Goal: Task Accomplishment & Management: Manage account settings

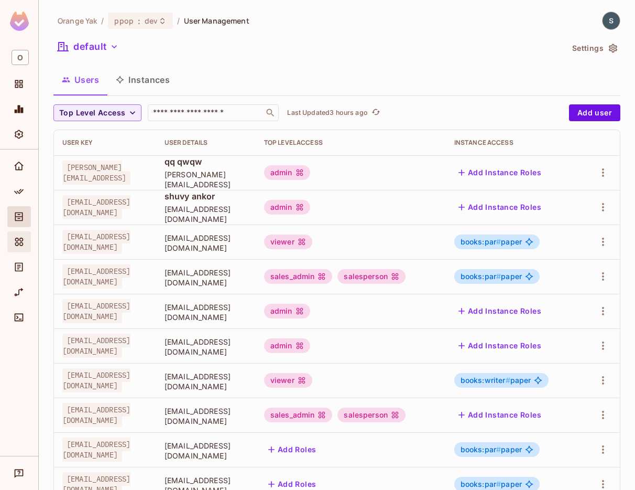
click at [18, 244] on icon "Elements" at bounding box center [19, 241] width 8 height 8
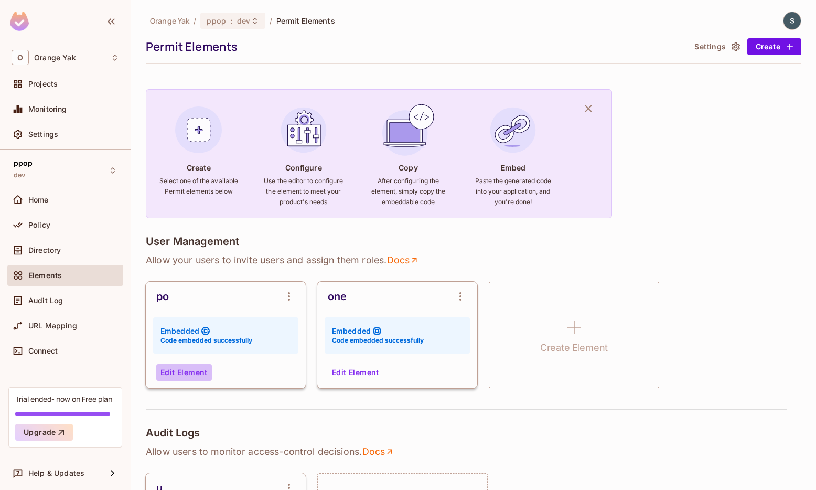
click at [196, 373] on button "Edit Element" at bounding box center [184, 372] width 56 height 17
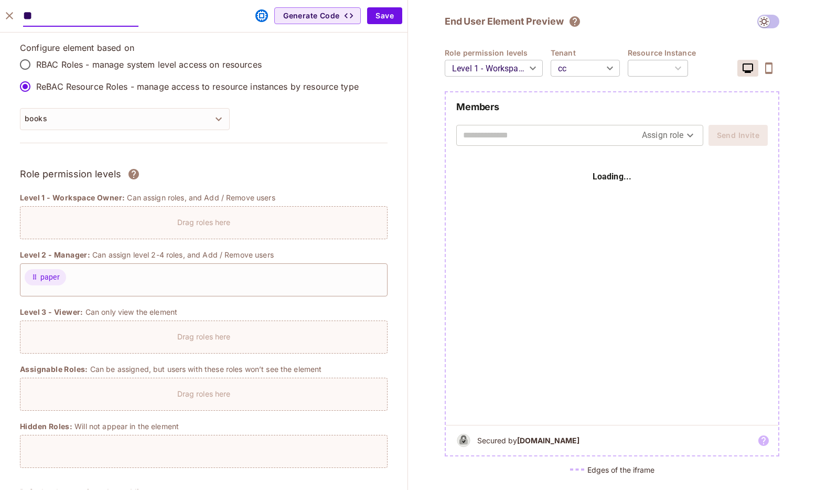
type input "****"
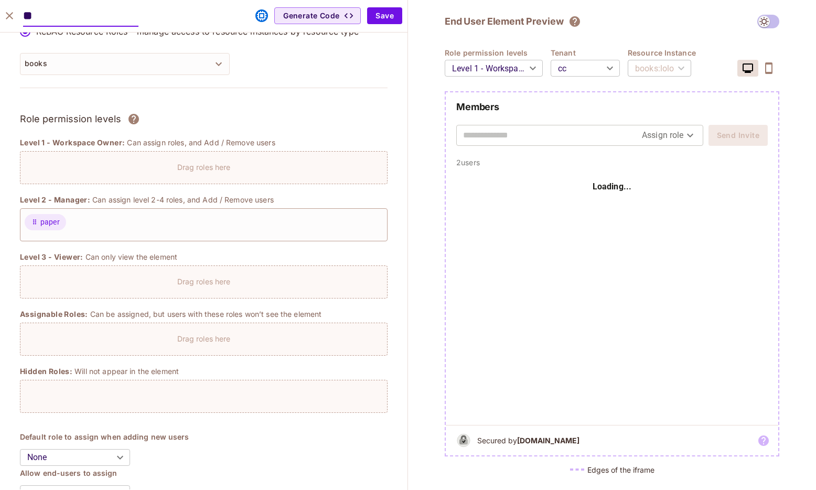
scroll to position [57, 0]
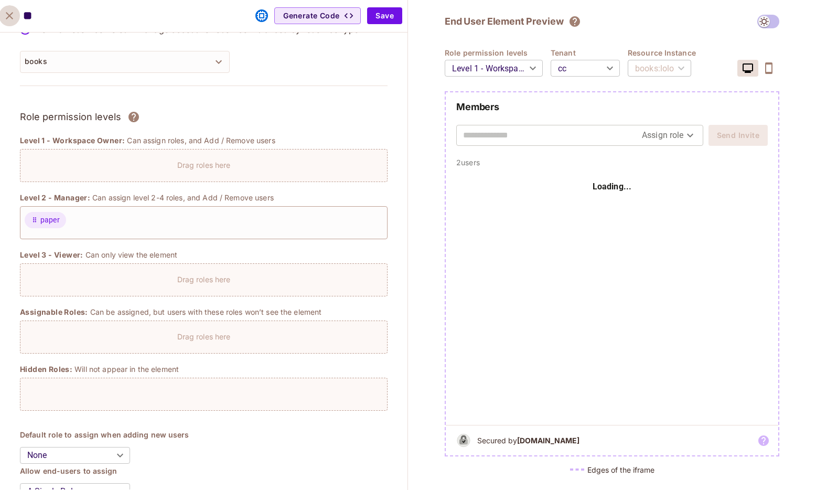
click at [9, 20] on icon "close" at bounding box center [9, 15] width 13 height 13
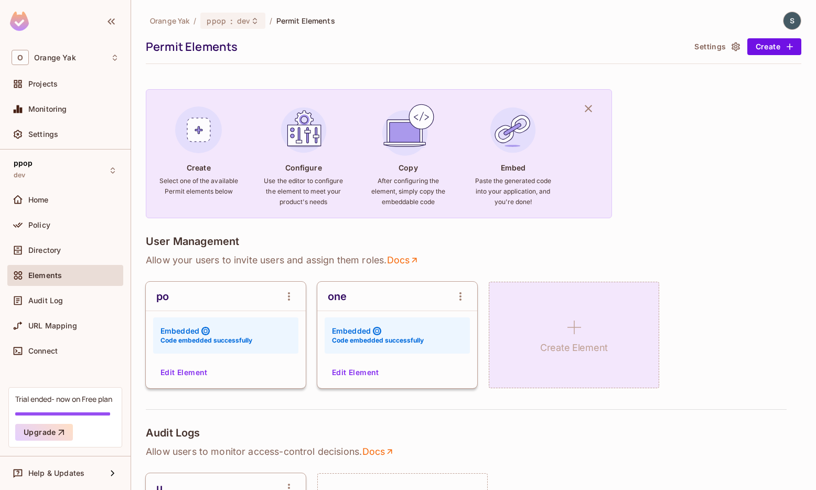
click at [572, 330] on icon at bounding box center [573, 326] width 25 height 25
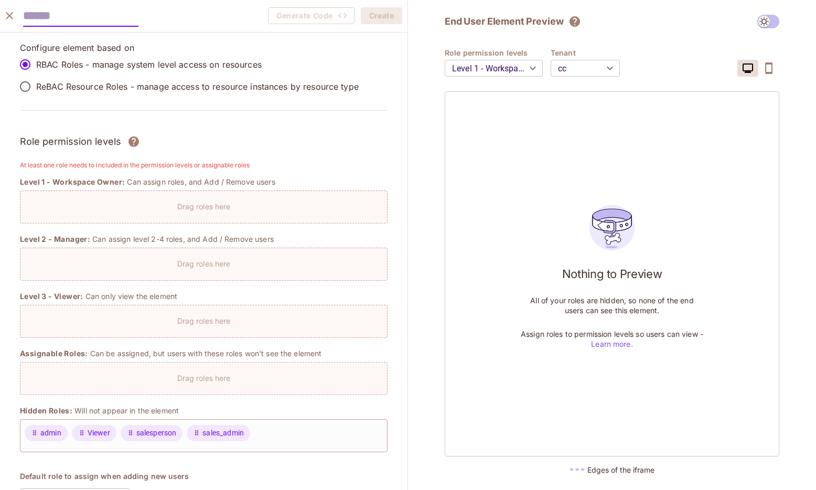
scroll to position [104, 0]
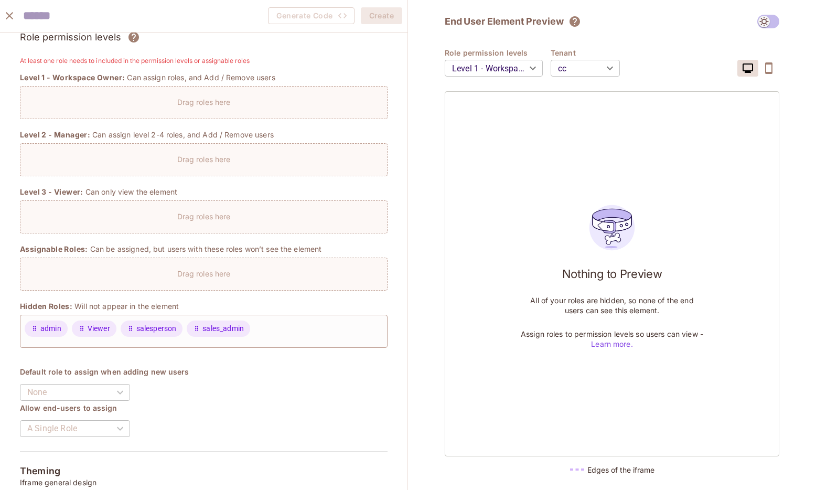
drag, startPoint x: 94, startPoint y: 331, endPoint x: 115, endPoint y: 126, distance: 205.5
click at [99, 172] on div "Drag roles here" at bounding box center [203, 159] width 367 height 33
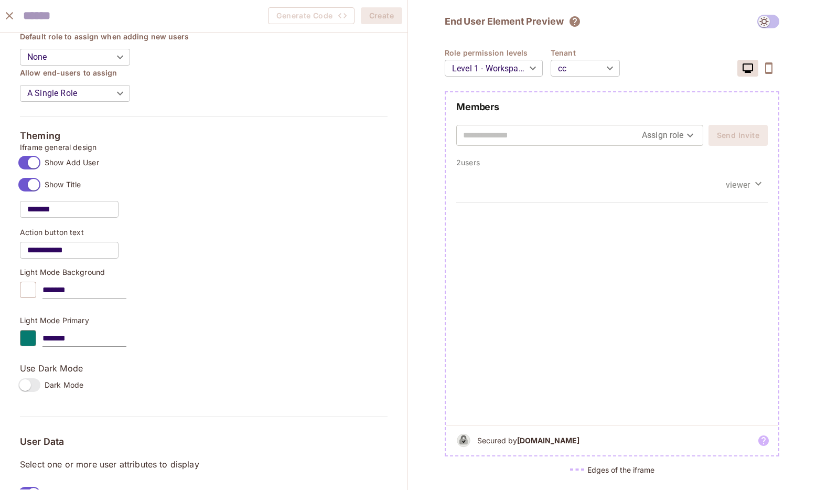
scroll to position [427, 0]
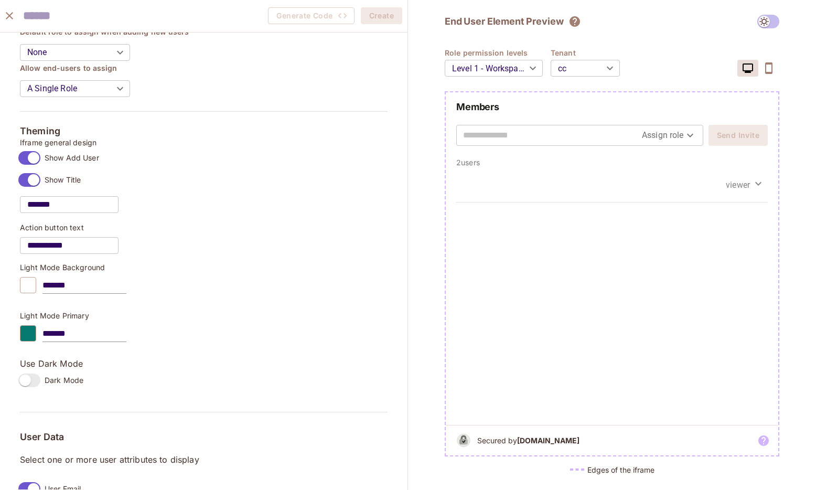
click at [49, 209] on input "*******" at bounding box center [69, 204] width 99 height 29
click at [71, 203] on input "*******" at bounding box center [69, 204] width 99 height 29
drag, startPoint x: 70, startPoint y: 203, endPoint x: 10, endPoint y: 203, distance: 60.3
click at [10, 203] on div "**********" at bounding box center [203, 173] width 407 height 1137
click at [327, 255] on div "**********" at bounding box center [203, 375] width 367 height 714
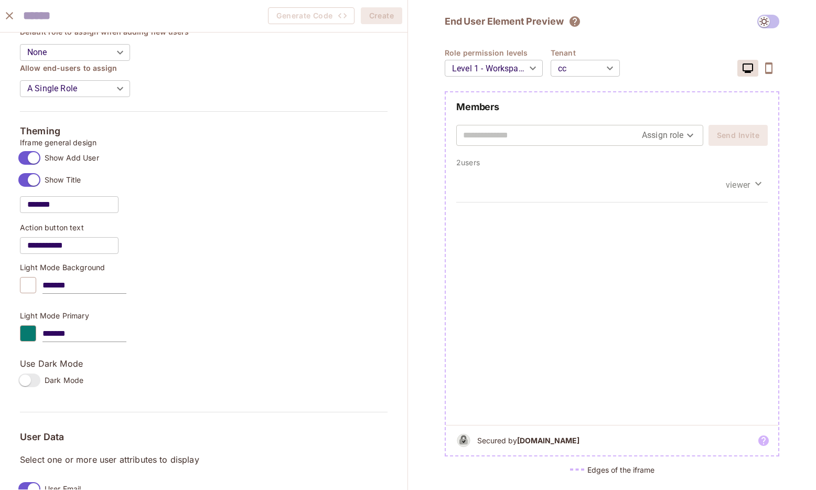
click at [410, 209] on div "End User Element Preview Role permission levels Level 1 - Workspace Owner *****…" at bounding box center [612, 245] width 408 height 490
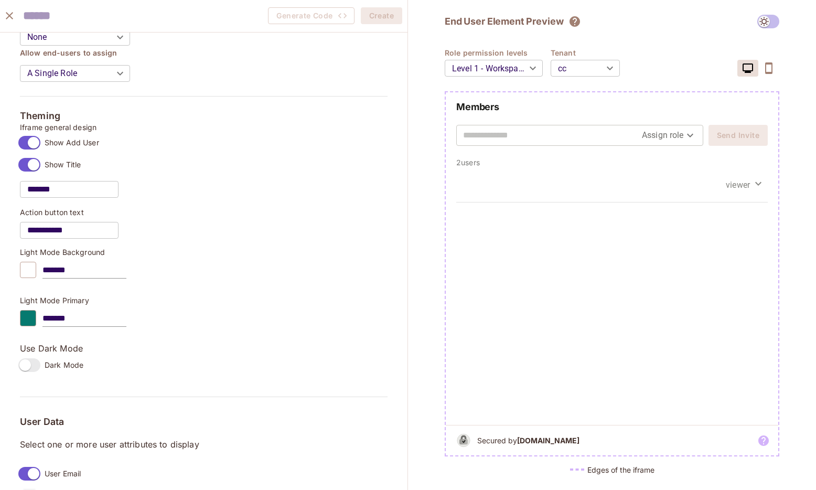
scroll to position [680, 0]
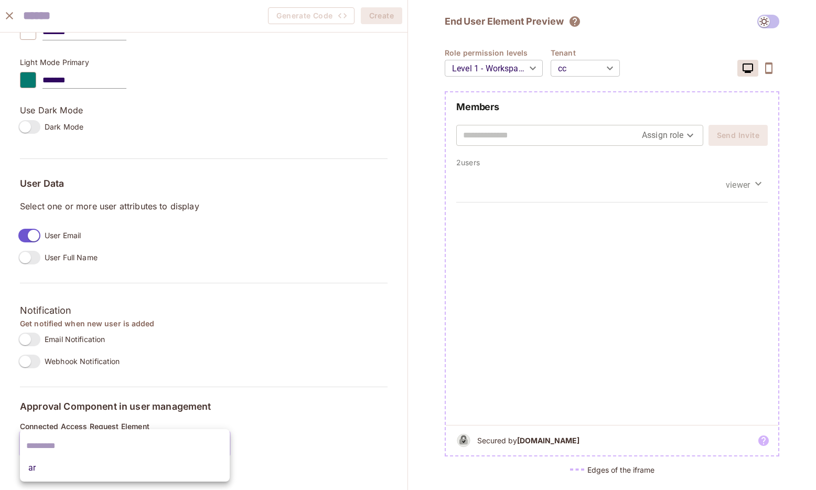
click at [153, 437] on body "O Orange Yak Projects Monitoring Settings ppop dev Home Policy Directory Elemen…" at bounding box center [408, 245] width 816 height 490
click at [148, 465] on li "ar" at bounding box center [125, 467] width 210 height 19
type input "**********"
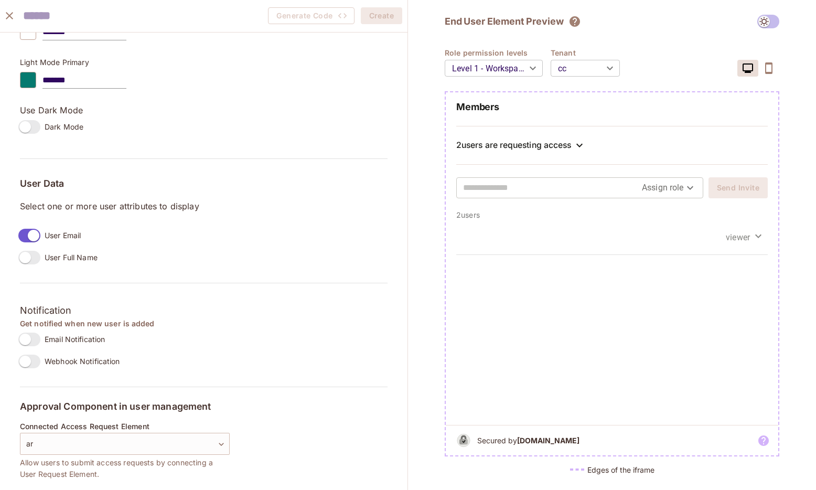
click at [546, 141] on div "2 users are requesting access" at bounding box center [513, 145] width 115 height 10
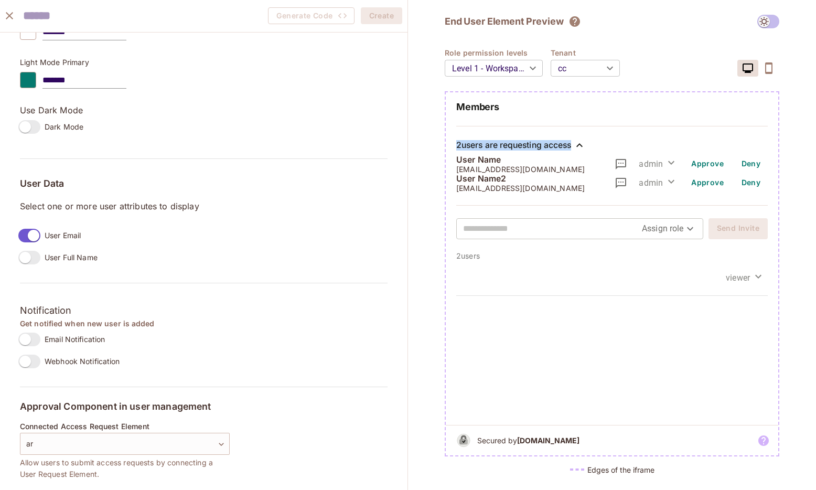
drag, startPoint x: 526, startPoint y: 192, endPoint x: 453, endPoint y: 144, distance: 86.9
click at [453, 144] on div "Members 2 users are requesting access User Name [EMAIL_ADDRESS][DOMAIN_NAME] ad…" at bounding box center [612, 176] width 332 height 150
click at [429, 178] on div "End User Element Preview Role permission levels Level 1 - Workspace Owner *****…" at bounding box center [612, 245] width 408 height 490
drag, startPoint x: 531, startPoint y: 189, endPoint x: 452, endPoint y: 141, distance: 92.7
click at [452, 141] on div "Members 2 users are requesting access User Name [EMAIL_ADDRESS][DOMAIN_NAME] ad…" at bounding box center [612, 176] width 332 height 150
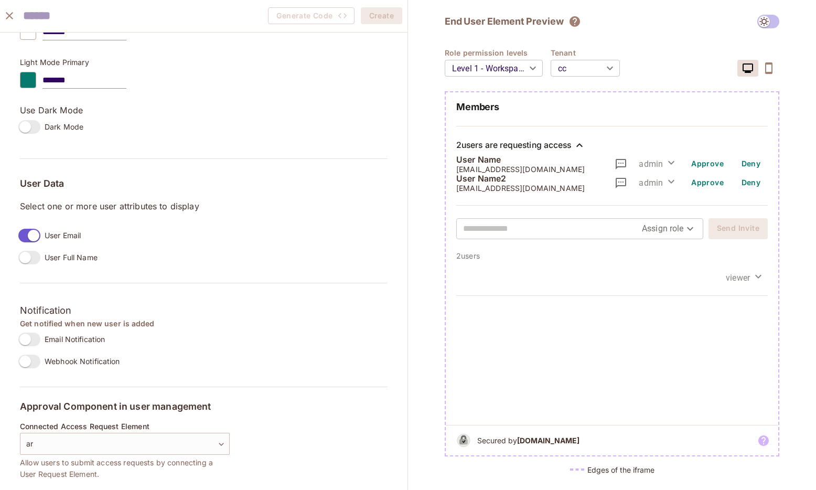
click at [471, 186] on p "[EMAIL_ADDRESS][DOMAIN_NAME]" at bounding box center [520, 188] width 128 height 8
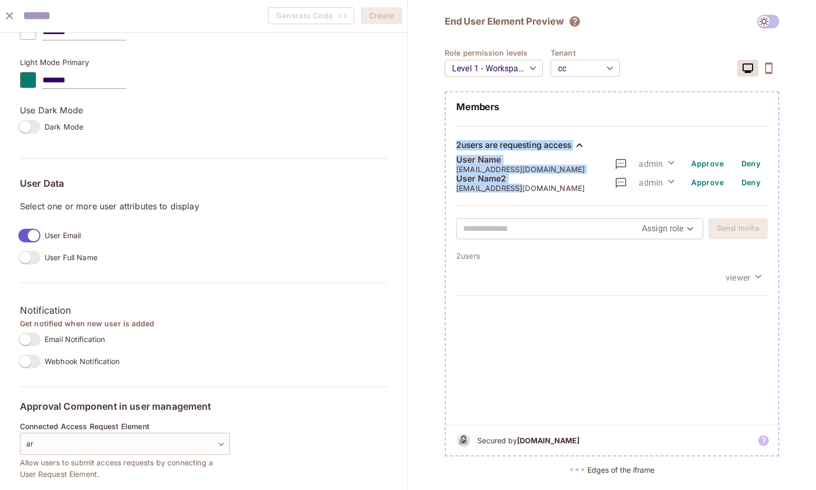
drag, startPoint x: 522, startPoint y: 191, endPoint x: 452, endPoint y: 134, distance: 90.5
click at [452, 134] on div "Members 2 users are requesting access User Name [EMAIL_ADDRESS][DOMAIN_NAME] ad…" at bounding box center [612, 176] width 332 height 150
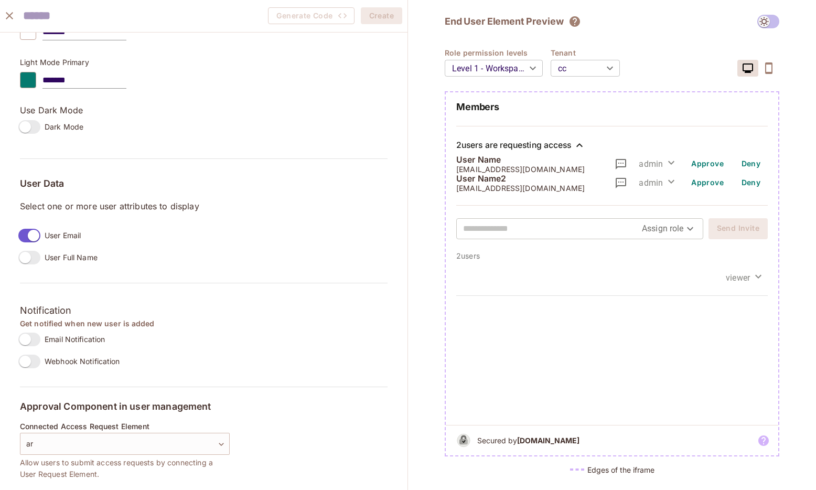
click at [515, 195] on div "2 users are requesting access User Name [EMAIL_ADDRESS][DOMAIN_NAME] admin Appr…" at bounding box center [611, 166] width 311 height 80
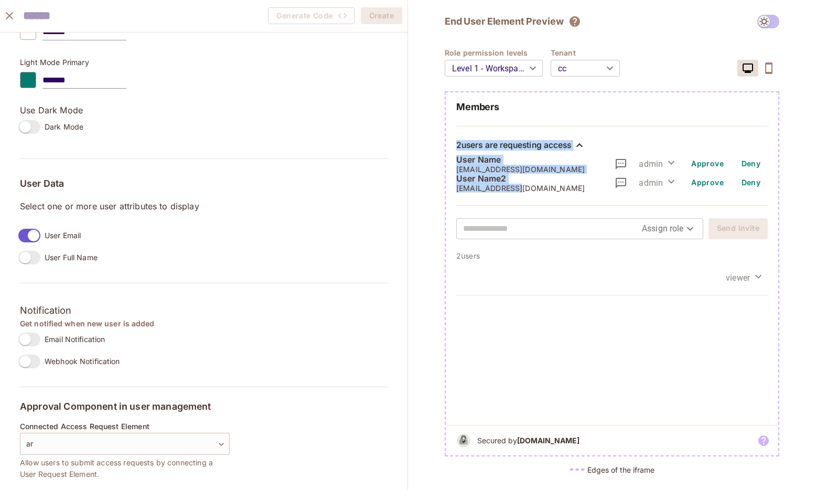
drag, startPoint x: 524, startPoint y: 191, endPoint x: 455, endPoint y: 146, distance: 81.7
click at [456, 146] on div "2 users are requesting access User Name [EMAIL_ADDRESS][DOMAIN_NAME] admin Appr…" at bounding box center [611, 166] width 311 height 80
click at [523, 184] on div "User Name2 [EMAIL_ADDRESS][DOMAIN_NAME] admin Approve Deny" at bounding box center [611, 182] width 311 height 19
drag, startPoint x: 536, startPoint y: 190, endPoint x: 475, endPoint y: 166, distance: 65.6
click at [471, 169] on div "User Name [EMAIL_ADDRESS][DOMAIN_NAME] admin Approve Deny User Name2 [EMAIL_ADD…" at bounding box center [611, 174] width 311 height 38
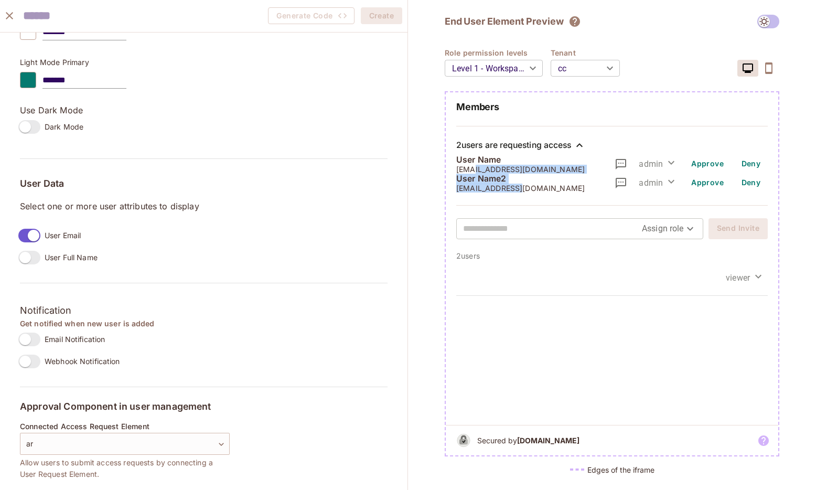
click at [475, 166] on p "[EMAIL_ADDRESS][DOMAIN_NAME]" at bounding box center [520, 169] width 128 height 8
click at [469, 168] on p "[EMAIL_ADDRESS][DOMAIN_NAME]" at bounding box center [520, 169] width 128 height 8
click at [506, 167] on p "[EMAIL_ADDRESS][DOMAIN_NAME]" at bounding box center [520, 169] width 128 height 8
click at [469, 194] on div "2 users are requesting access User Name [EMAIL_ADDRESS][DOMAIN_NAME] admin Appr…" at bounding box center [611, 166] width 311 height 80
click at [496, 192] on div "2 users are requesting access User Name [EMAIL_ADDRESS][DOMAIN_NAME] admin Appr…" at bounding box center [611, 166] width 311 height 80
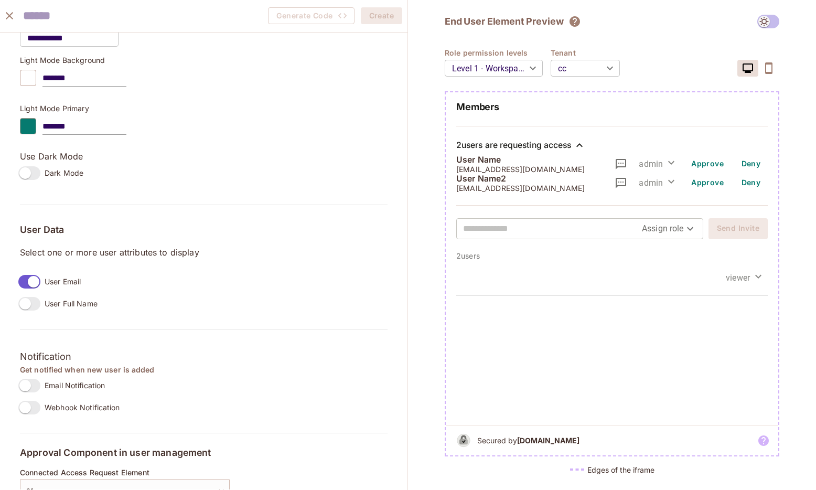
scroll to position [830, 0]
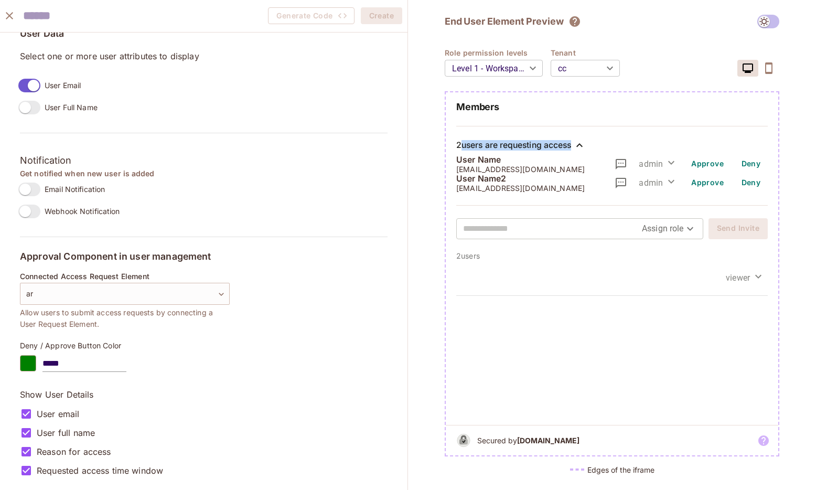
drag, startPoint x: 460, startPoint y: 144, endPoint x: 571, endPoint y: 146, distance: 111.7
click at [571, 146] on div "2 users are requesting access" at bounding box center [513, 145] width 115 height 10
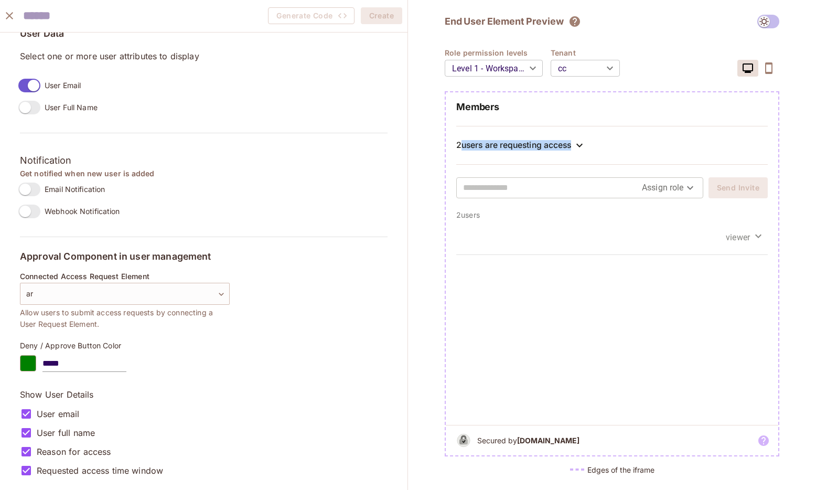
click at [560, 149] on div "2 users are requesting access" at bounding box center [513, 145] width 115 height 10
